Goal: Task Accomplishment & Management: Use online tool/utility

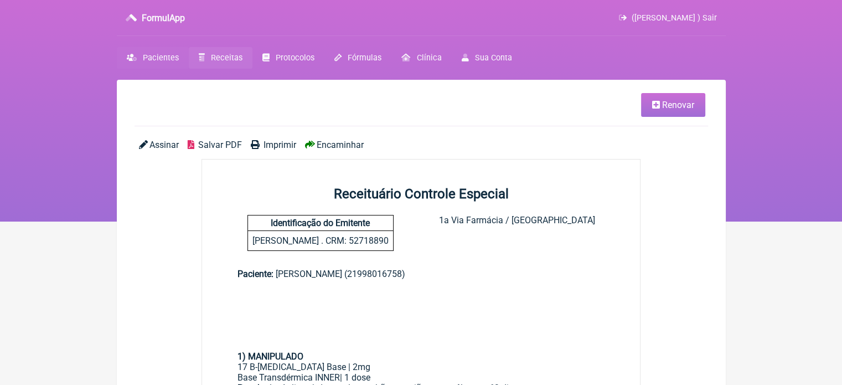
click at [166, 56] on span "Pacientes" at bounding box center [161, 57] width 36 height 9
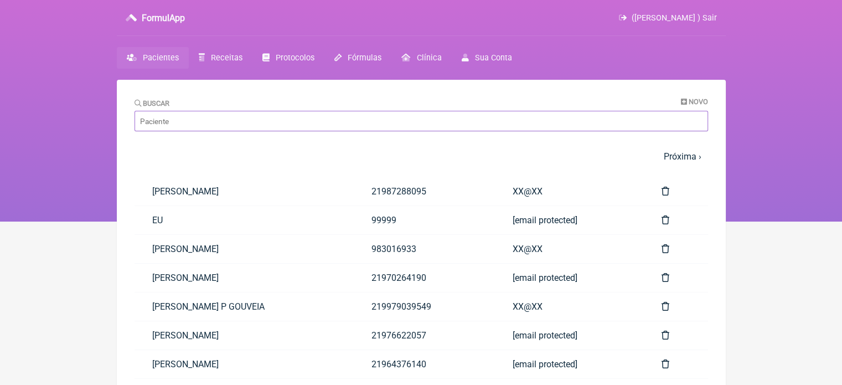
click at [193, 121] on input "Buscar" at bounding box center [420, 121] width 573 height 20
paste input "NATASHA STEFANE MELLO DOS SANTOS"
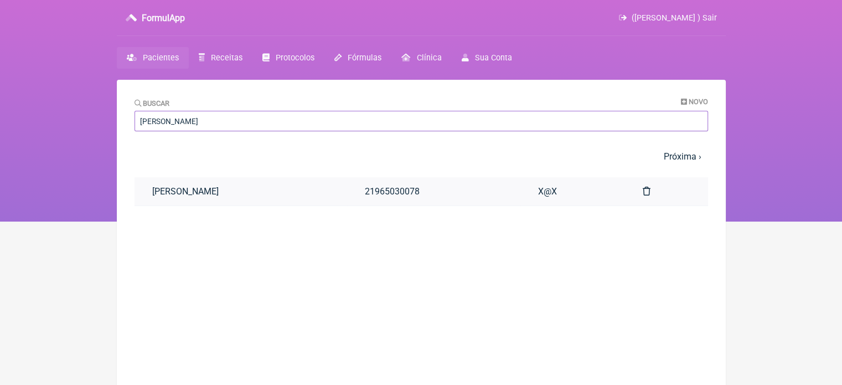
type input "NATASHA STEFANE MELLO DOS SANTOS"
click at [230, 199] on link "NATASHA STEFANE MELLO DOS SANTOS" at bounding box center [240, 191] width 213 height 28
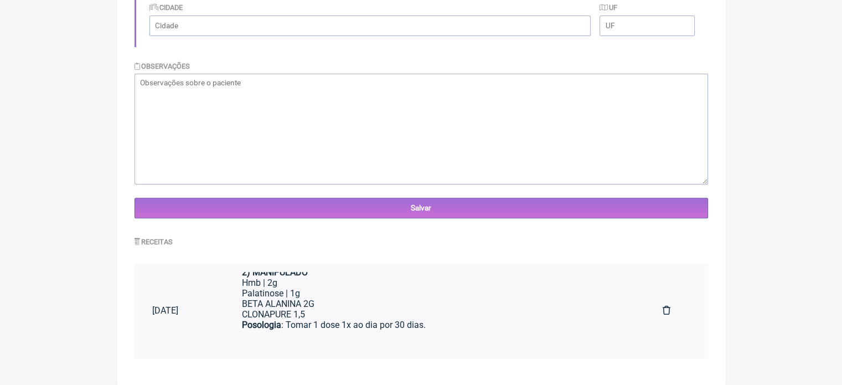
scroll to position [33, 0]
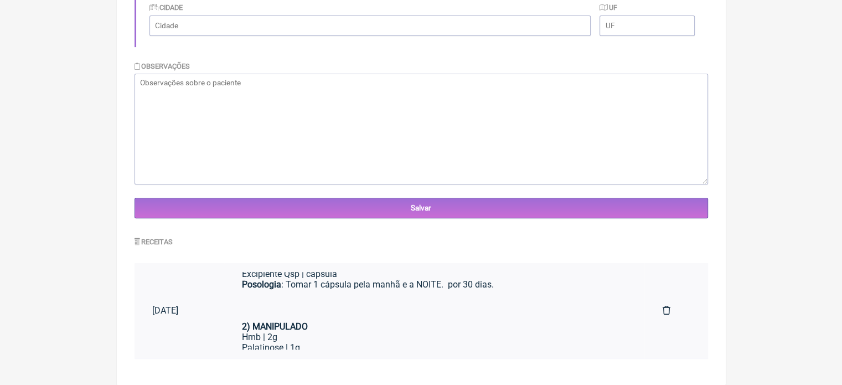
click at [337, 314] on div "Posologia : Tomar 1 cápsula pela manhã e a NOITE. por 30 dias." at bounding box center [434, 300] width 385 height 42
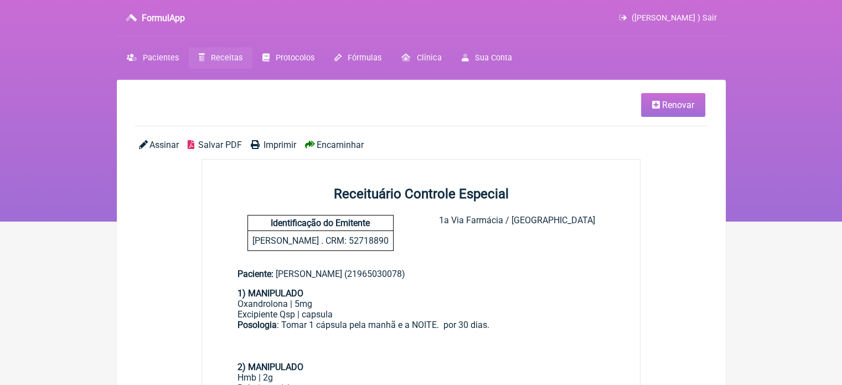
click at [659, 108] on icon at bounding box center [656, 104] width 8 height 9
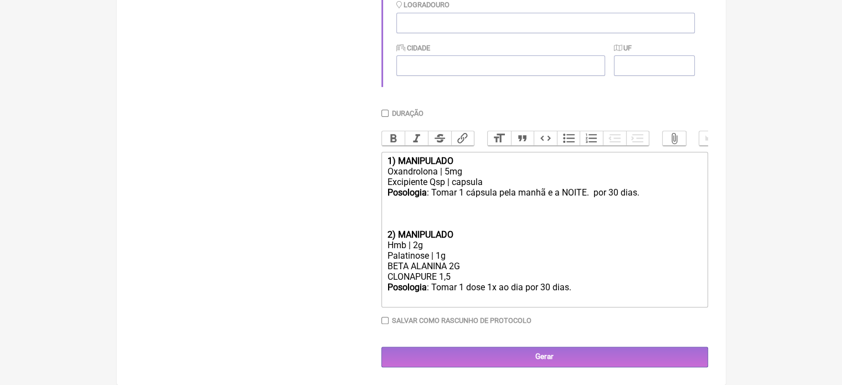
scroll to position [386, 0]
click at [447, 167] on div "Oxandrolona | 5mg" at bounding box center [544, 171] width 314 height 11
drag, startPoint x: 418, startPoint y: 242, endPoint x: 413, endPoint y: 244, distance: 5.8
click at [413, 244] on div "Hmb | 2g" at bounding box center [544, 245] width 314 height 11
click at [456, 265] on div "BETA ALANINA 2G CLONAPURE 1,5" at bounding box center [544, 271] width 314 height 21
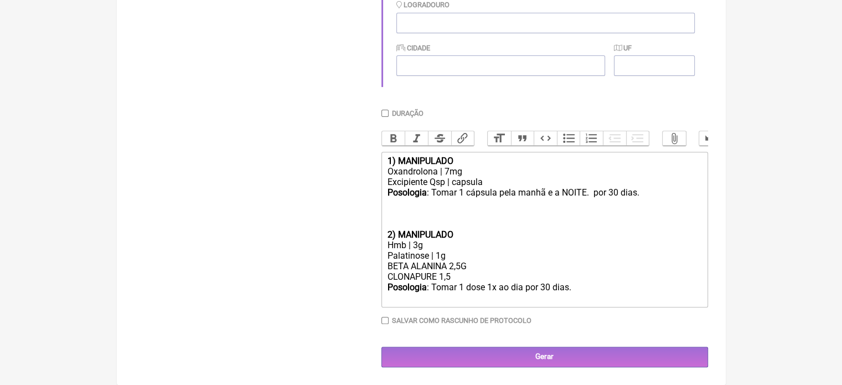
type trix-editor "<div><strong>1) MANIPULADO</strong></div><div>Oxandrolona | 7mg</div><div>Excip…"
click at [383, 110] on input "Duração" at bounding box center [384, 113] width 7 height 7
checkbox input "true"
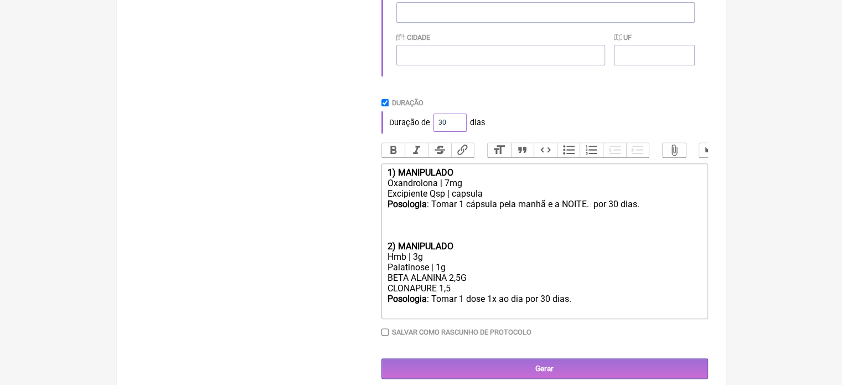
drag, startPoint x: 444, startPoint y: 126, endPoint x: 427, endPoint y: 126, distance: 17.2
click at [427, 126] on div "Duração de 30 dias" at bounding box center [544, 122] width 327 height 22
type input "60"
click at [520, 118] on div "Duração de 60 dias" at bounding box center [544, 122] width 327 height 22
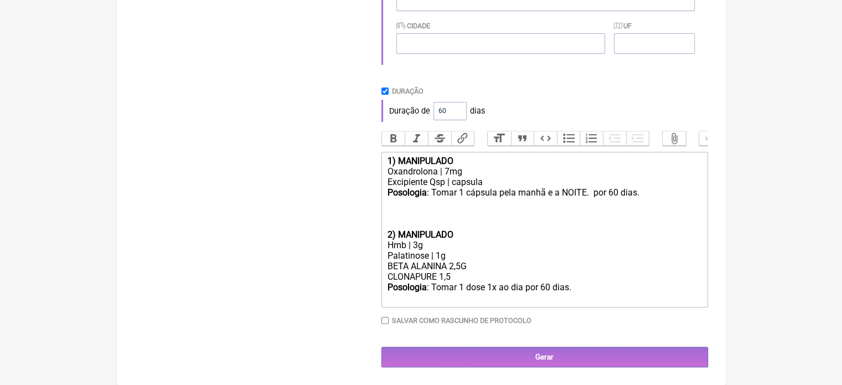
scroll to position [409, 0]
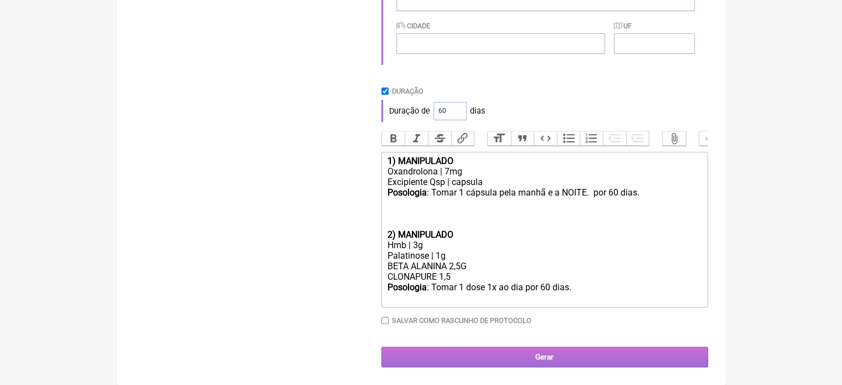
click at [520, 348] on input "Gerar" at bounding box center [544, 356] width 327 height 20
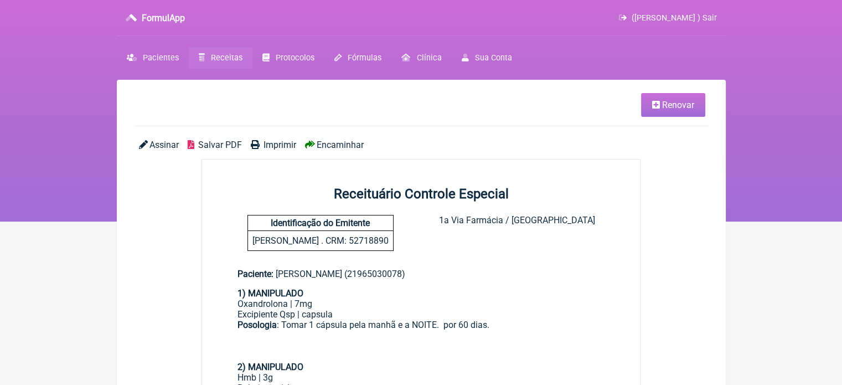
click at [272, 146] on span "Imprimir" at bounding box center [279, 144] width 33 height 11
click at [683, 110] on span "Renovar" at bounding box center [678, 105] width 32 height 11
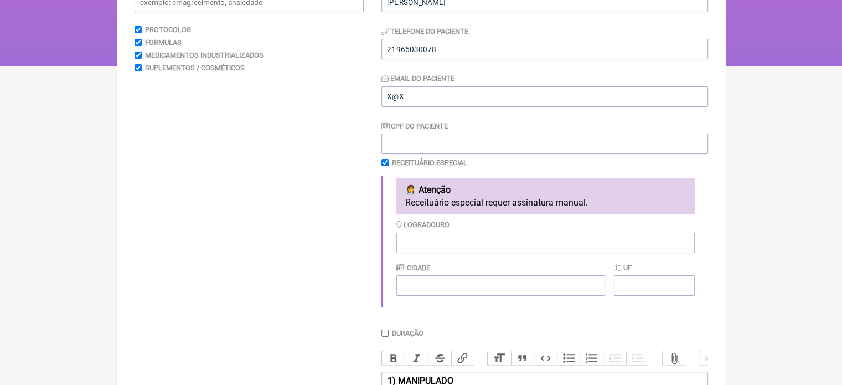
scroll to position [332, 0]
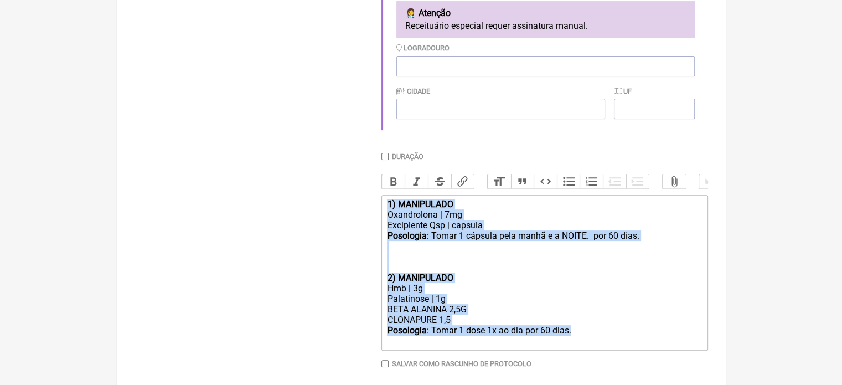
drag, startPoint x: 576, startPoint y: 338, endPoint x: 356, endPoint y: 200, distance: 259.4
click at [353, 207] on form "Buscar Protocolos Formulas Medicamentos Industrializados Suplementos / Cosmétic…" at bounding box center [420, 106] width 573 height 608
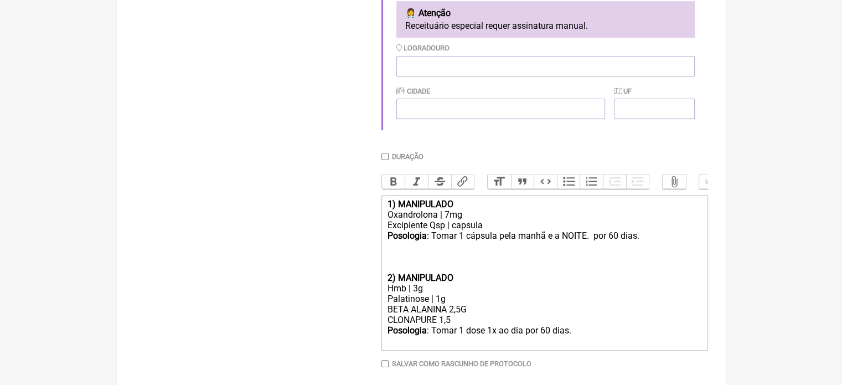
type trix-editor "<div><br><br></div>"
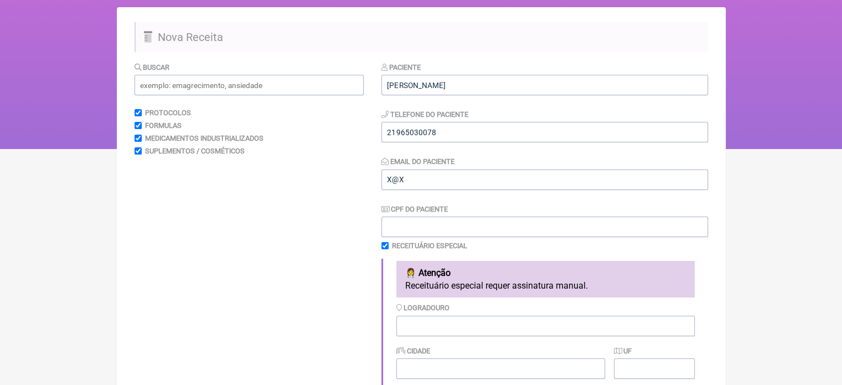
scroll to position [55, 0]
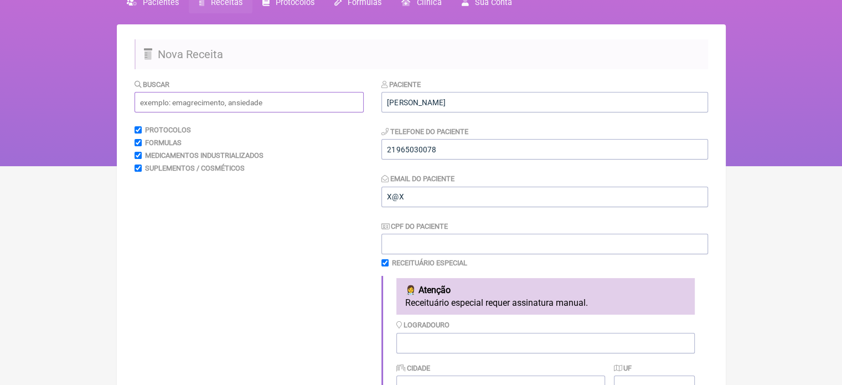
click at [240, 101] on input "text" at bounding box center [248, 102] width 229 height 20
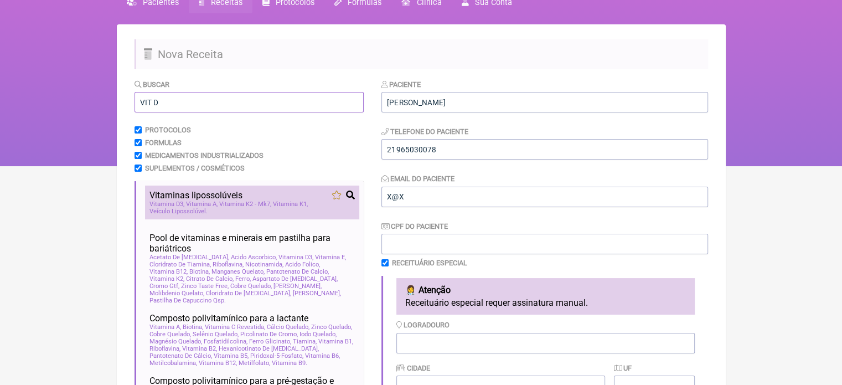
type input "VIT D"
click at [225, 199] on span "Vitaminas lipossolúveis" at bounding box center [195, 195] width 93 height 11
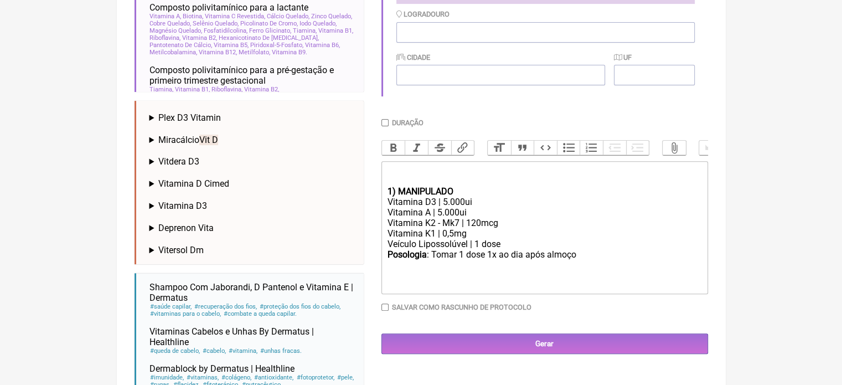
scroll to position [387, 0]
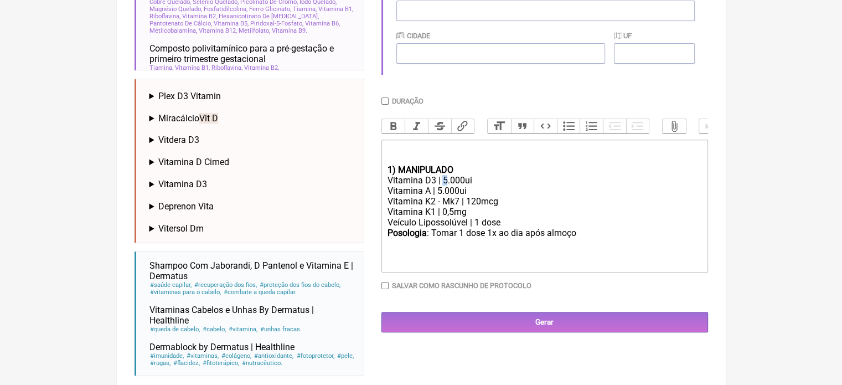
click at [441, 185] on div "Vitamina D3 | 5.000ui" at bounding box center [544, 180] width 314 height 11
drag, startPoint x: 448, startPoint y: 199, endPoint x: 436, endPoint y: 201, distance: 12.9
click at [437, 196] on div "Vitamina A | 5.000ui" at bounding box center [544, 190] width 314 height 11
type trix-editor "<div><br><br></div><div><strong>1) MANIPULADO</strong></div><div>Vitamina D3 | …"
click at [388, 101] on input "Duração" at bounding box center [384, 100] width 7 height 7
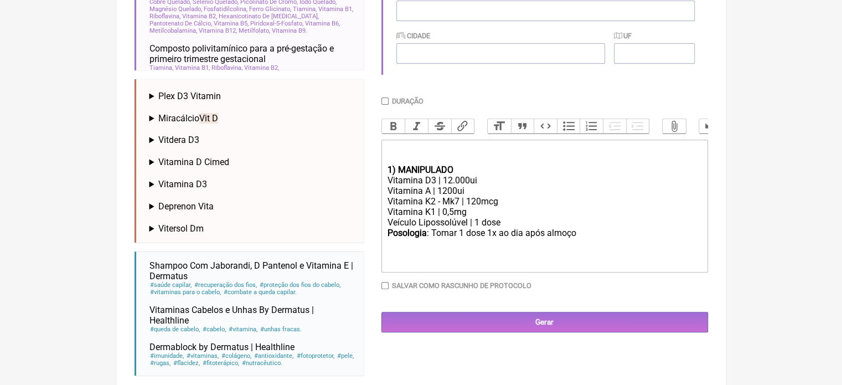
checkbox input "true"
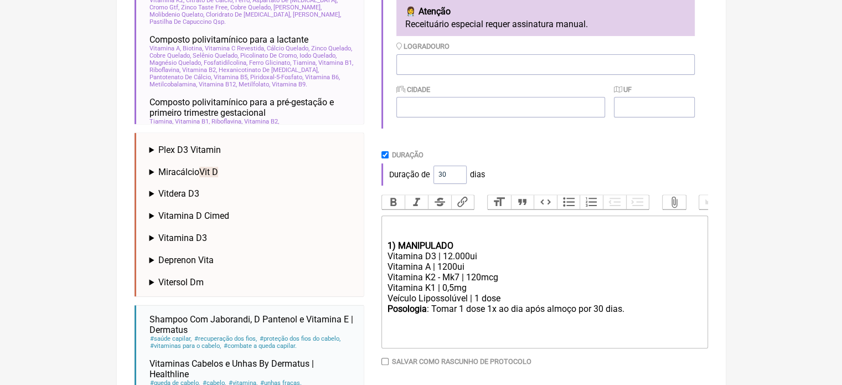
scroll to position [166, 0]
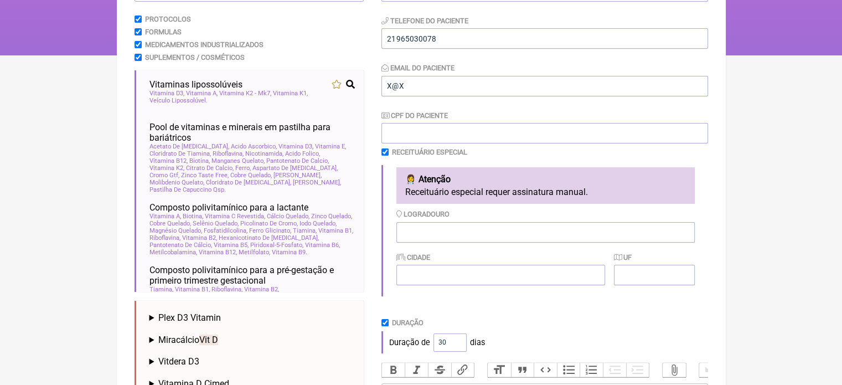
click at [385, 151] on input "checkbox" at bounding box center [384, 151] width 7 height 7
checkbox input "false"
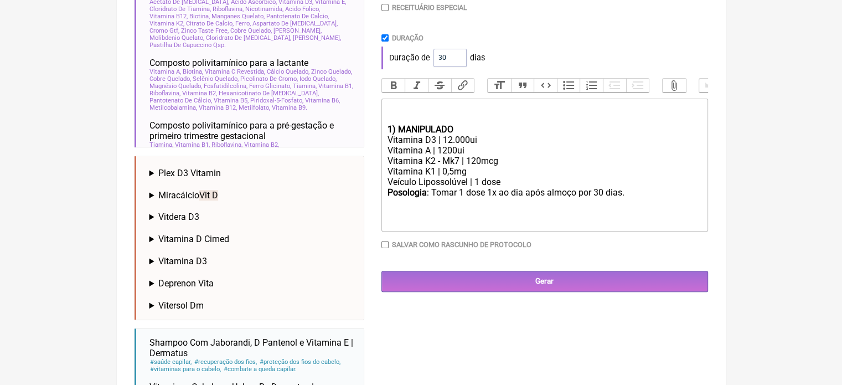
scroll to position [277, 0]
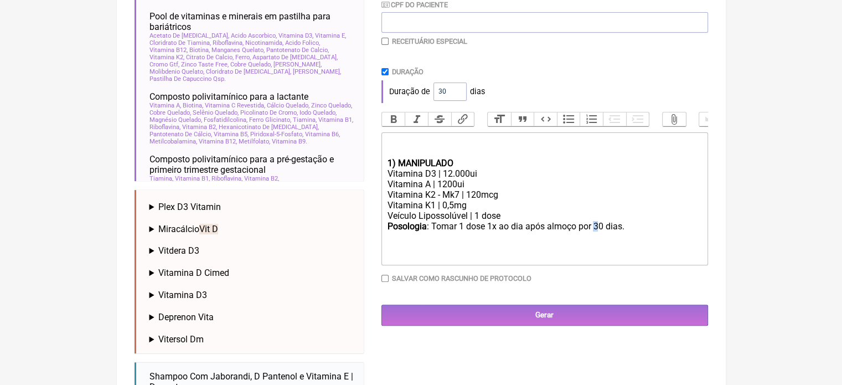
drag, startPoint x: 596, startPoint y: 235, endPoint x: 590, endPoint y: 237, distance: 6.3
click at [592, 237] on div "Posologia : Tomar 1 dose 1x ao dia após almoço por 30 dias." at bounding box center [544, 231] width 314 height 21
type trix-editor "<div><br><br></div><div><strong>1) MANIPULADO</strong></div><div>Vitamina D3 | …"
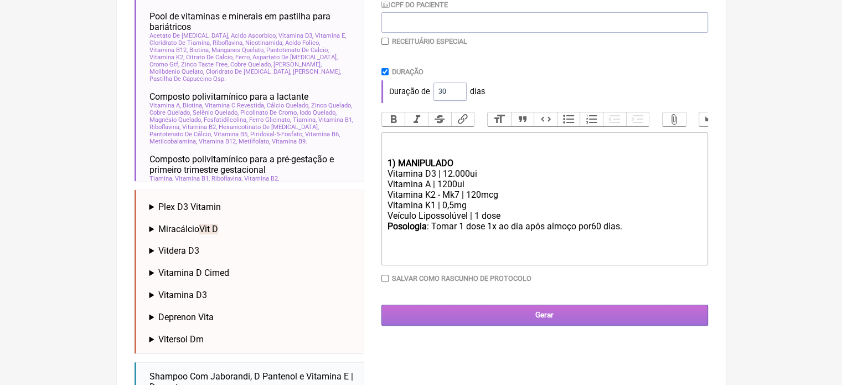
click at [539, 318] on input "Gerar" at bounding box center [544, 314] width 327 height 20
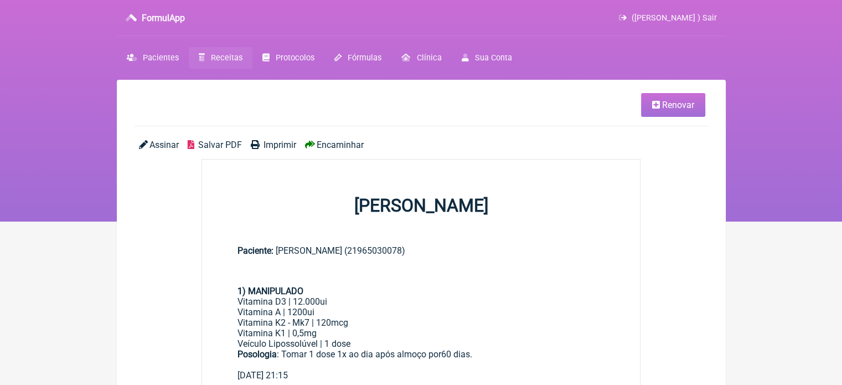
click at [284, 140] on span "Imprimir" at bounding box center [279, 144] width 33 height 11
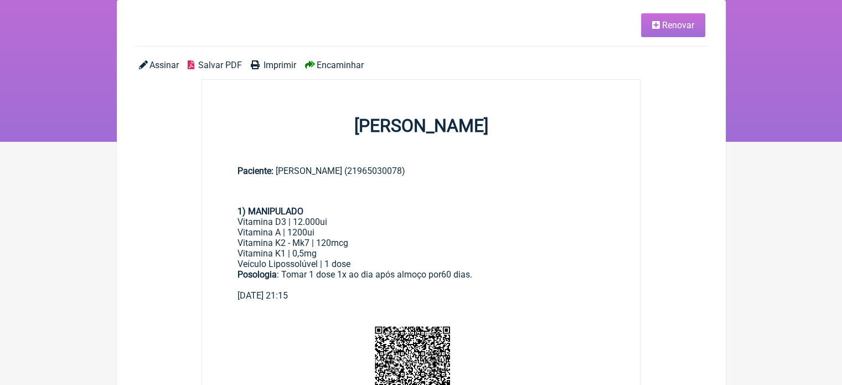
scroll to position [111, 0]
